Goal: Communication & Community: Answer question/provide support

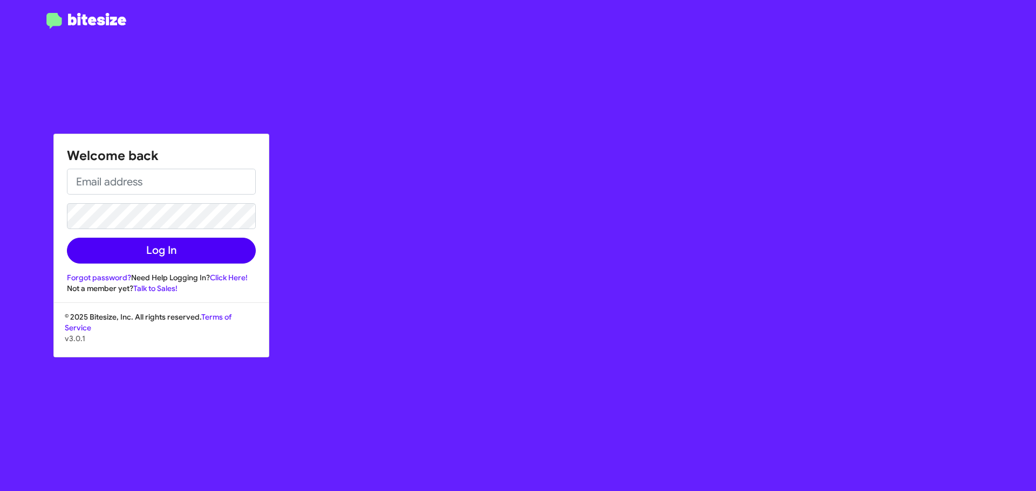
type input "[EMAIL_ADDRESS][DOMAIN_NAME]"
click at [200, 252] on button "Log In" at bounding box center [161, 251] width 189 height 26
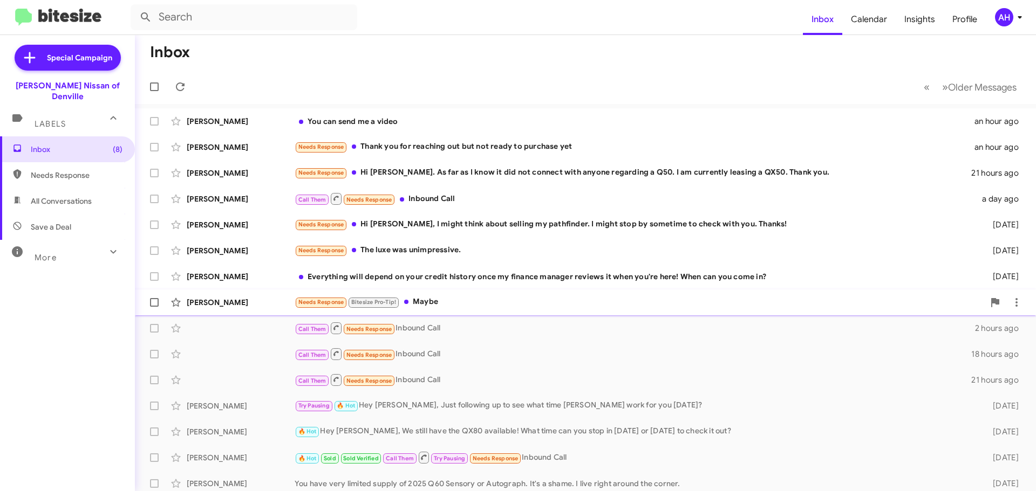
click at [464, 296] on div "[PERSON_NAME] Needs Response Bitesize Pro-Tip! Maybe [DATE]" at bounding box center [585, 303] width 884 height 22
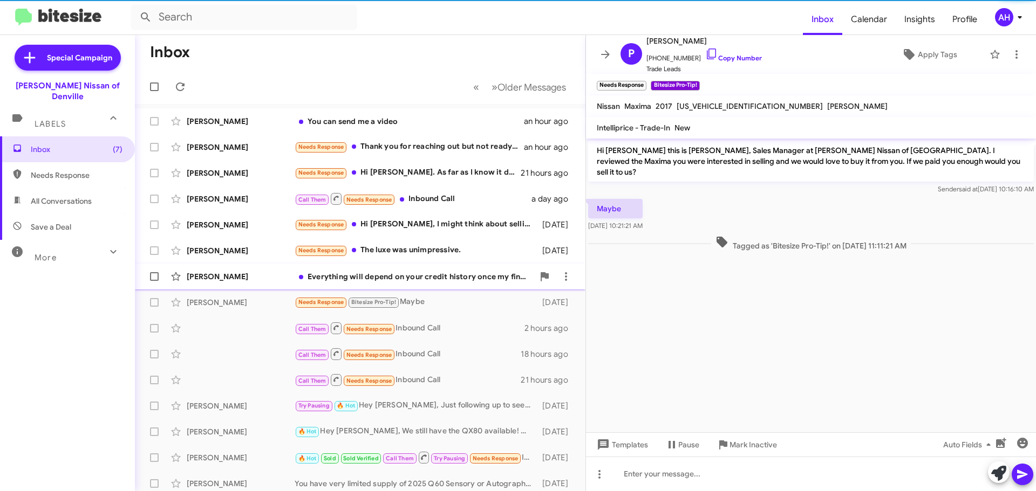
click at [466, 275] on div "Everything will depend on your credit history once my finance manager reviews i…" at bounding box center [414, 276] width 239 height 11
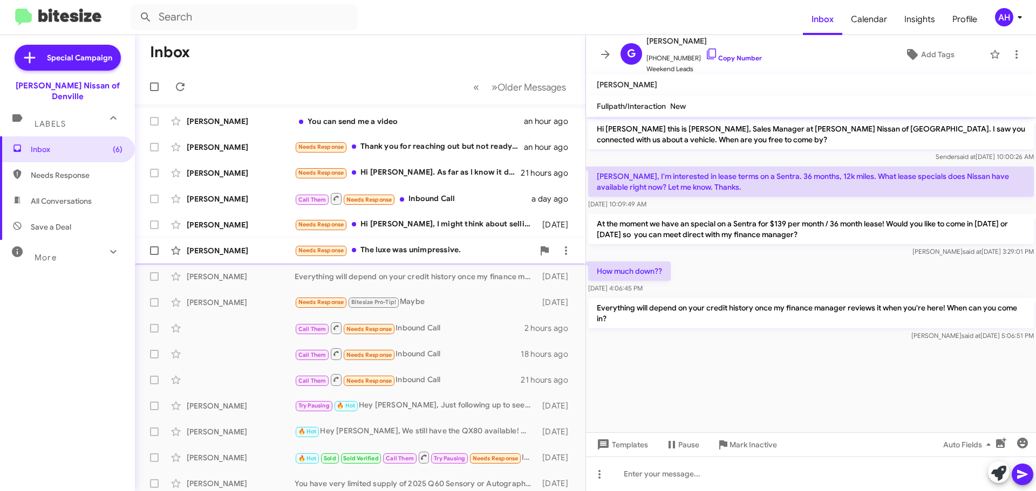
click at [464, 256] on div "Needs Response The luxe was unimpressive." at bounding box center [414, 250] width 239 height 12
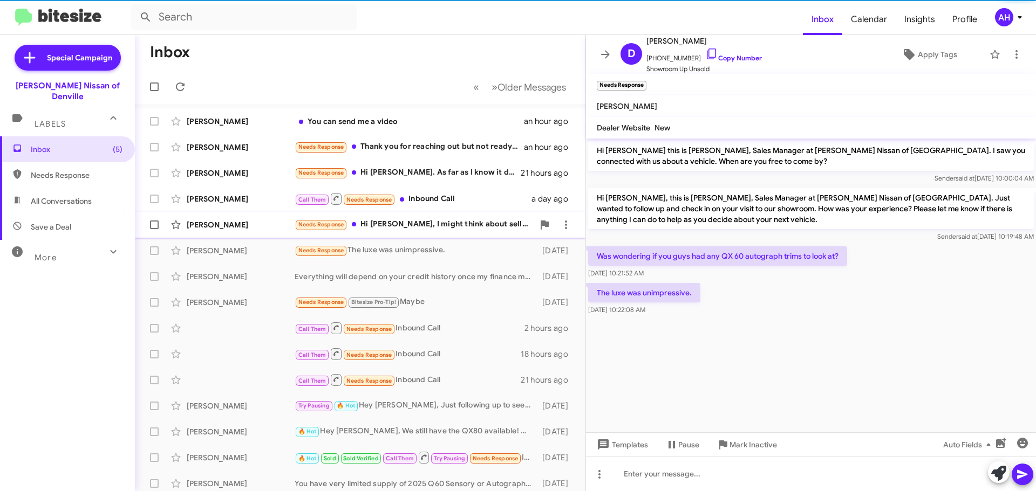
click at [463, 234] on div "[PERSON_NAME] Needs Response Hi [PERSON_NAME], I might think about selling my p…" at bounding box center [359, 225] width 433 height 22
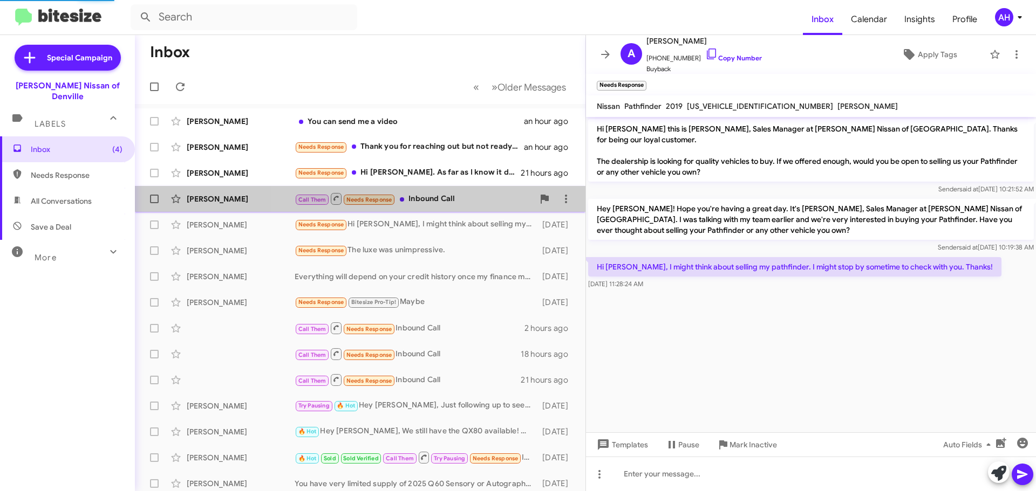
click at [456, 211] on span "[PERSON_NAME] Call Them Needs Response Inbound Call a day ago" at bounding box center [360, 199] width 450 height 26
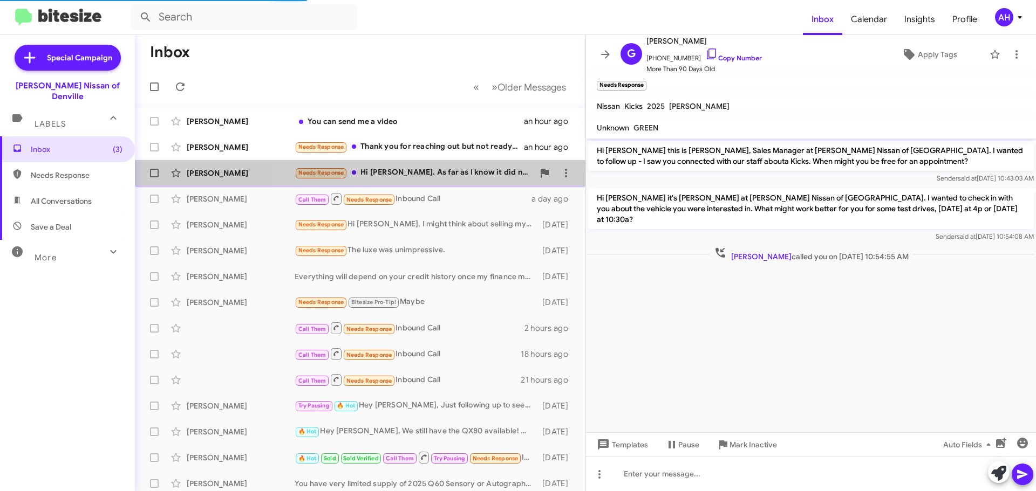
click at [448, 175] on div "Needs Response Hi [PERSON_NAME]. As far as I know it did not connect with anyon…" at bounding box center [414, 173] width 239 height 12
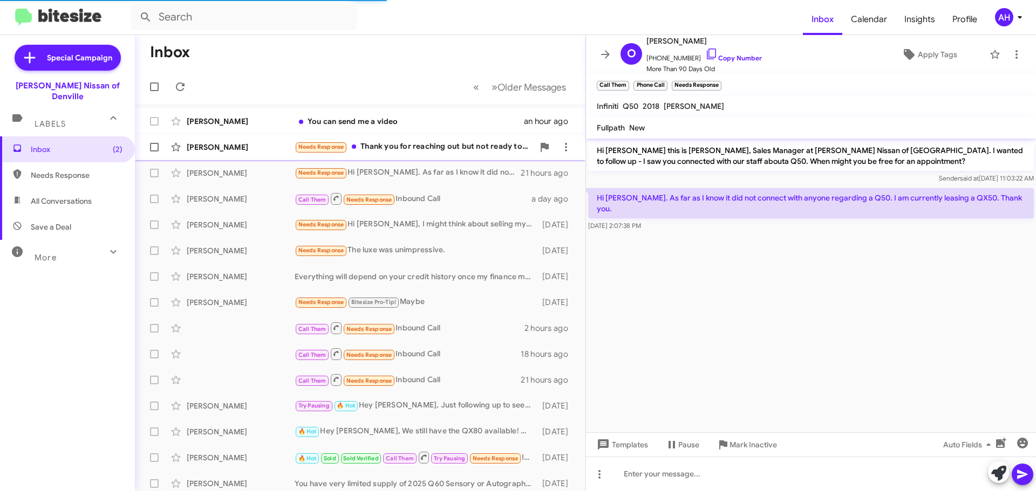
click at [435, 148] on div "Needs Response Thank you for reaching out but not ready to purchase yet" at bounding box center [414, 147] width 239 height 12
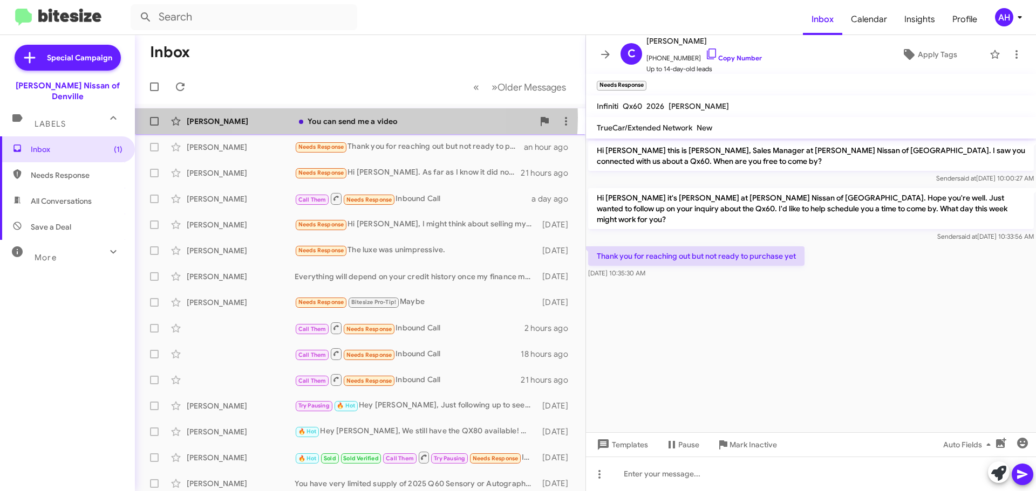
click at [336, 118] on div "You can send me a video" at bounding box center [414, 121] width 239 height 11
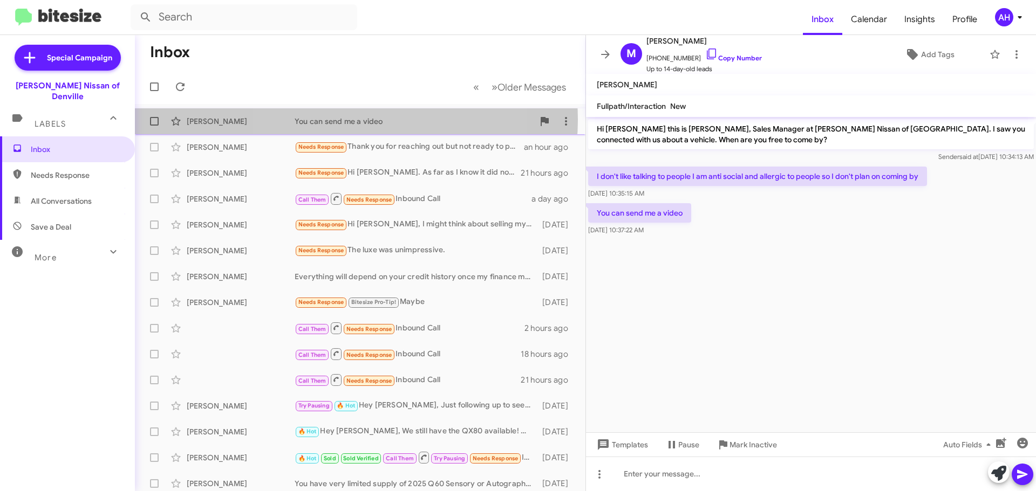
click at [346, 120] on div "You can send me a video" at bounding box center [414, 121] width 239 height 11
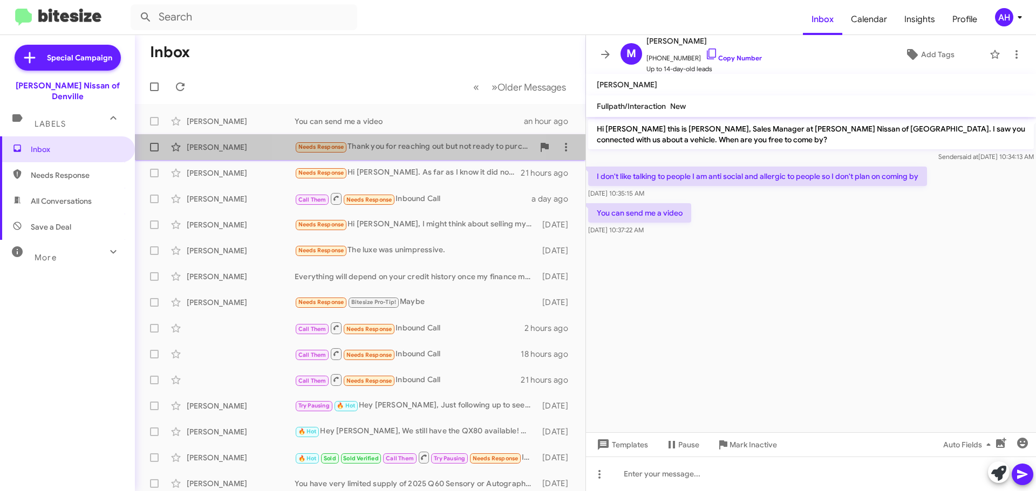
click at [396, 149] on div "Needs Response Thank you for reaching out but not ready to purchase yet" at bounding box center [414, 147] width 239 height 12
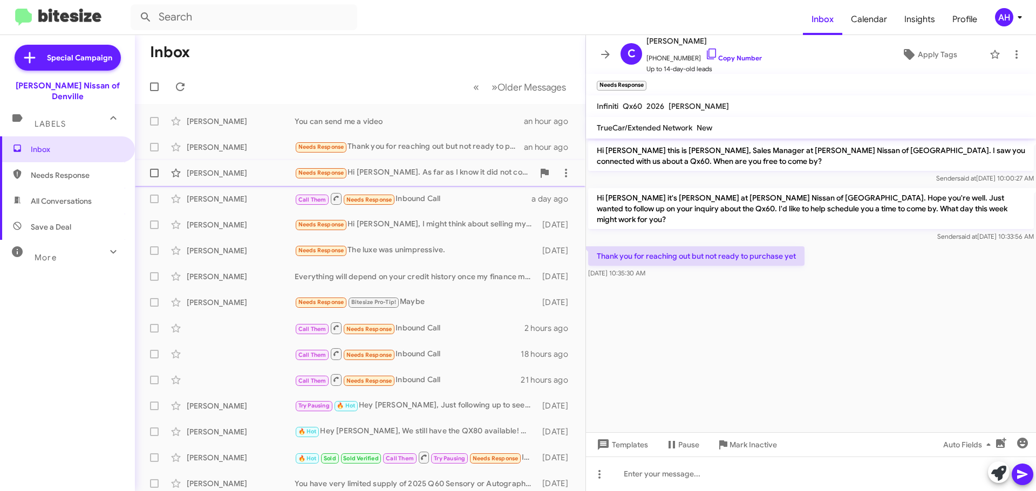
click at [401, 179] on div "Needs Response Hi [PERSON_NAME]. As far as I know it did not connect with anyon…" at bounding box center [414, 173] width 239 height 12
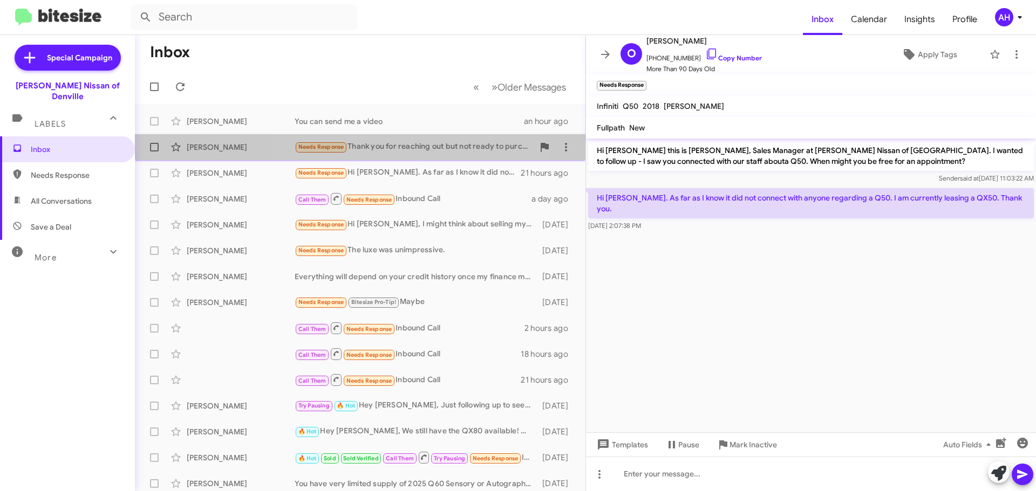
click at [375, 142] on div "Needs Response Thank you for reaching out but not ready to purchase yet" at bounding box center [414, 147] width 239 height 12
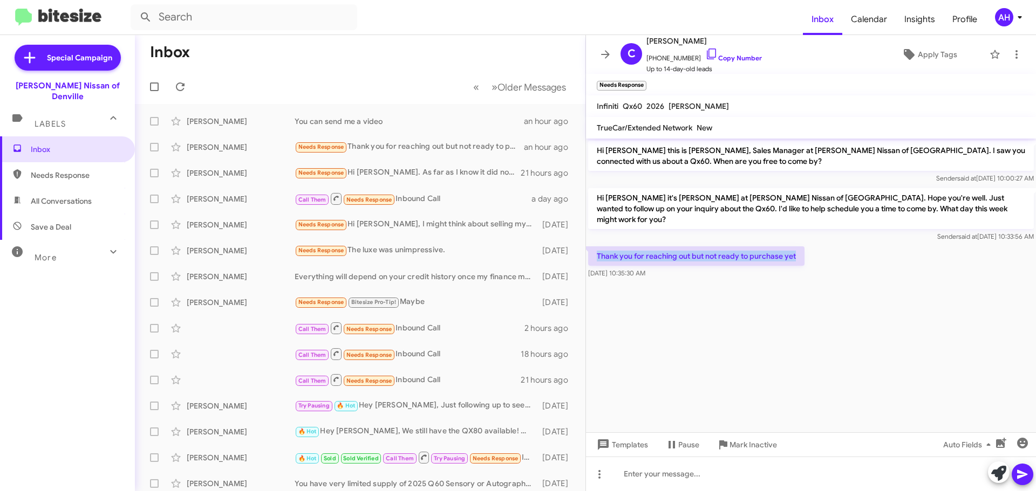
drag, startPoint x: 861, startPoint y: 248, endPoint x: 593, endPoint y: 240, distance: 268.2
click at [593, 244] on div "Thank you for reaching out but not ready to purchase yet [DATE] 10:35:30 AM" at bounding box center [811, 262] width 450 height 37
click at [837, 258] on div "Thank you for reaching out but not ready to purchase yet [DATE] 10:35:30 AM" at bounding box center [811, 262] width 450 height 37
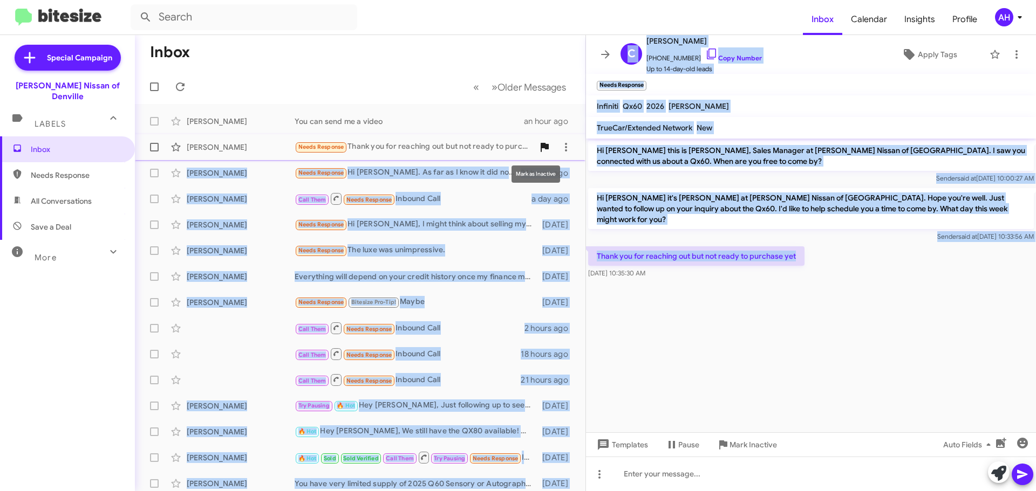
drag, startPoint x: 833, startPoint y: 245, endPoint x: 544, endPoint y: 143, distance: 306.6
click at [544, 143] on div "Inbox « Previous » Next Older Messages [PERSON_NAME] You can send me a video an…" at bounding box center [585, 263] width 901 height 456
click at [635, 148] on p "Hi [PERSON_NAME] this is [PERSON_NAME], Sales Manager at [PERSON_NAME] Nissan o…" at bounding box center [811, 156] width 446 height 30
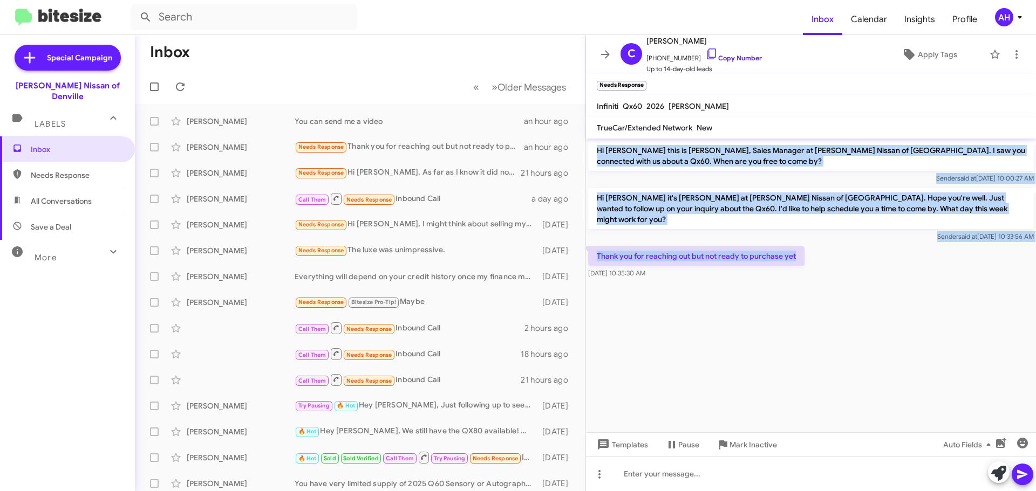
drag, startPoint x: 595, startPoint y: 148, endPoint x: 873, endPoint y: 248, distance: 295.9
click at [873, 248] on div "Hi [PERSON_NAME] this is [PERSON_NAME], Sales Manager at [PERSON_NAME] Nissan o…" at bounding box center [811, 210] width 450 height 142
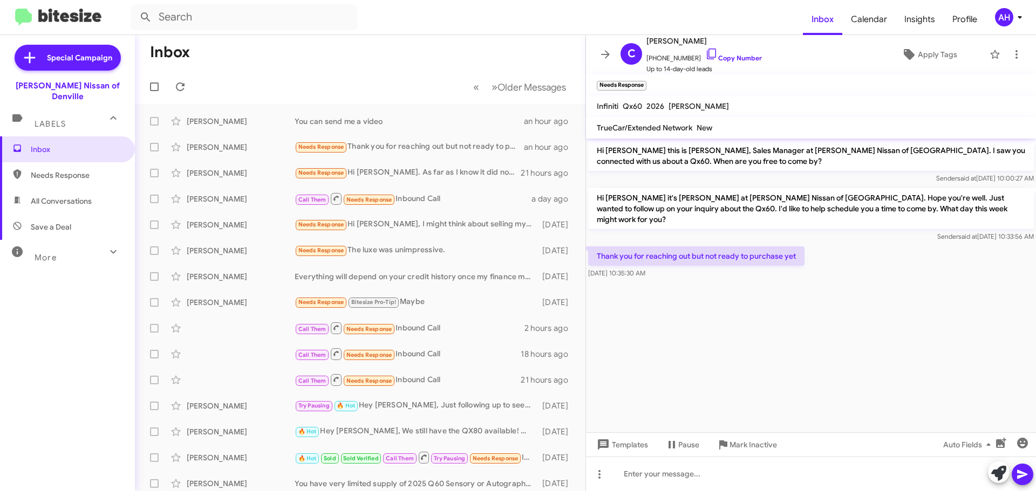
click at [740, 281] on div at bounding box center [811, 285] width 450 height 8
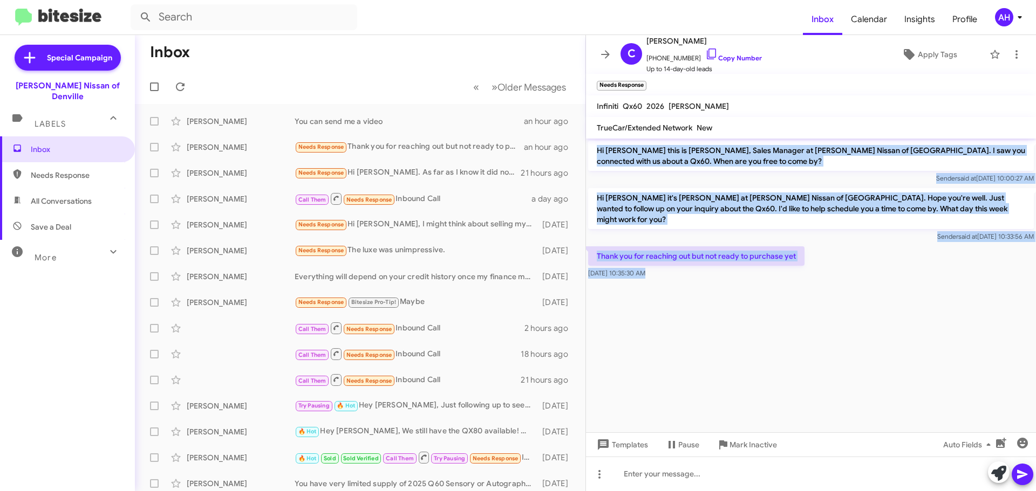
drag, startPoint x: 718, startPoint y: 278, endPoint x: 589, endPoint y: 149, distance: 181.9
click at [589, 149] on cdk-virtual-scroll-viewport "Hi [PERSON_NAME] this is [PERSON_NAME], Sales Manager at [PERSON_NAME] Nissan o…" at bounding box center [811, 286] width 450 height 294
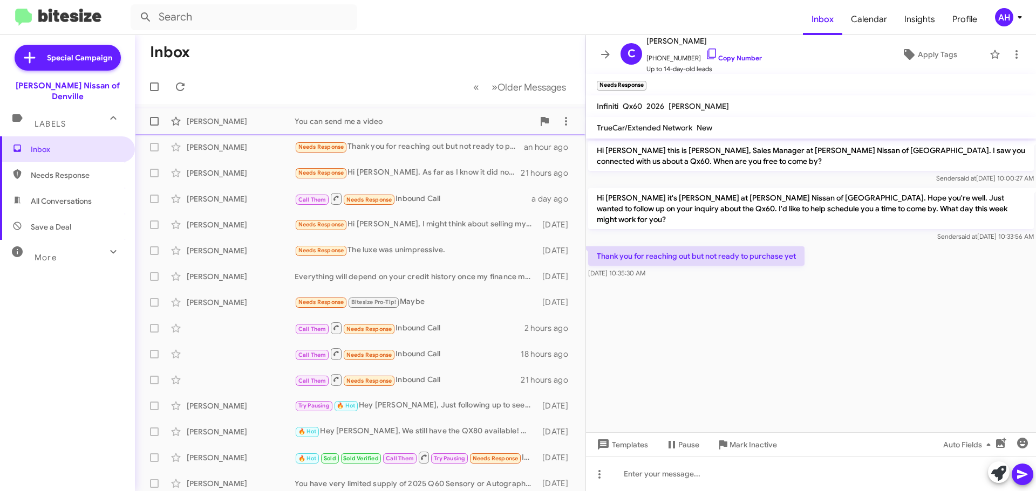
click at [382, 129] on div "[PERSON_NAME] You can send me a video an hour ago" at bounding box center [359, 122] width 433 height 22
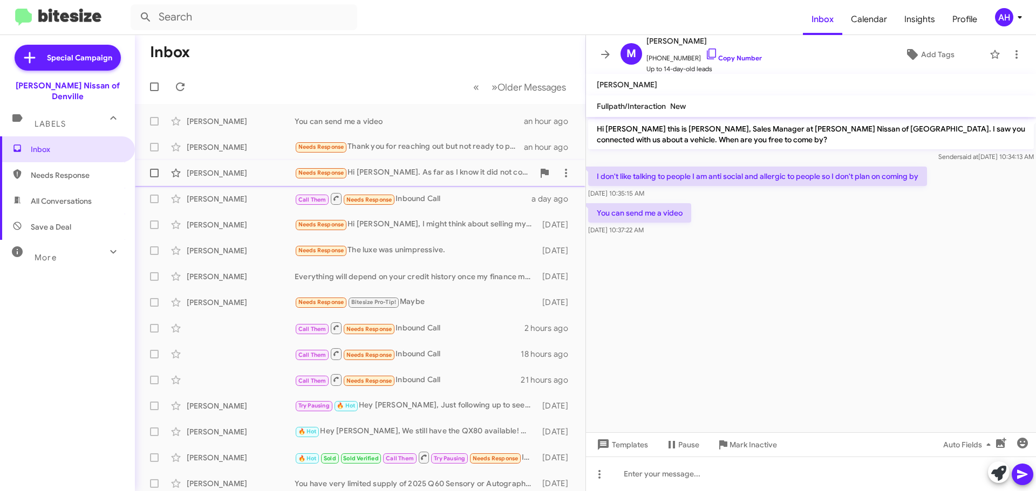
click at [418, 179] on div "Needs Response Hi [PERSON_NAME]. As far as I know it did not connect with anyon…" at bounding box center [414, 173] width 239 height 12
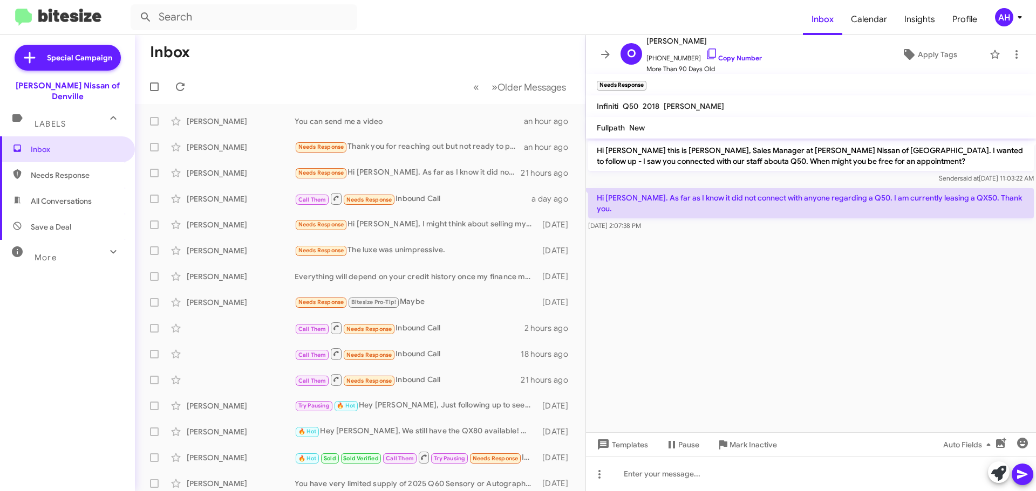
click at [382, 62] on mat-toolbar-row "Inbox" at bounding box center [360, 52] width 450 height 35
